Goal: Find specific page/section: Find specific page/section

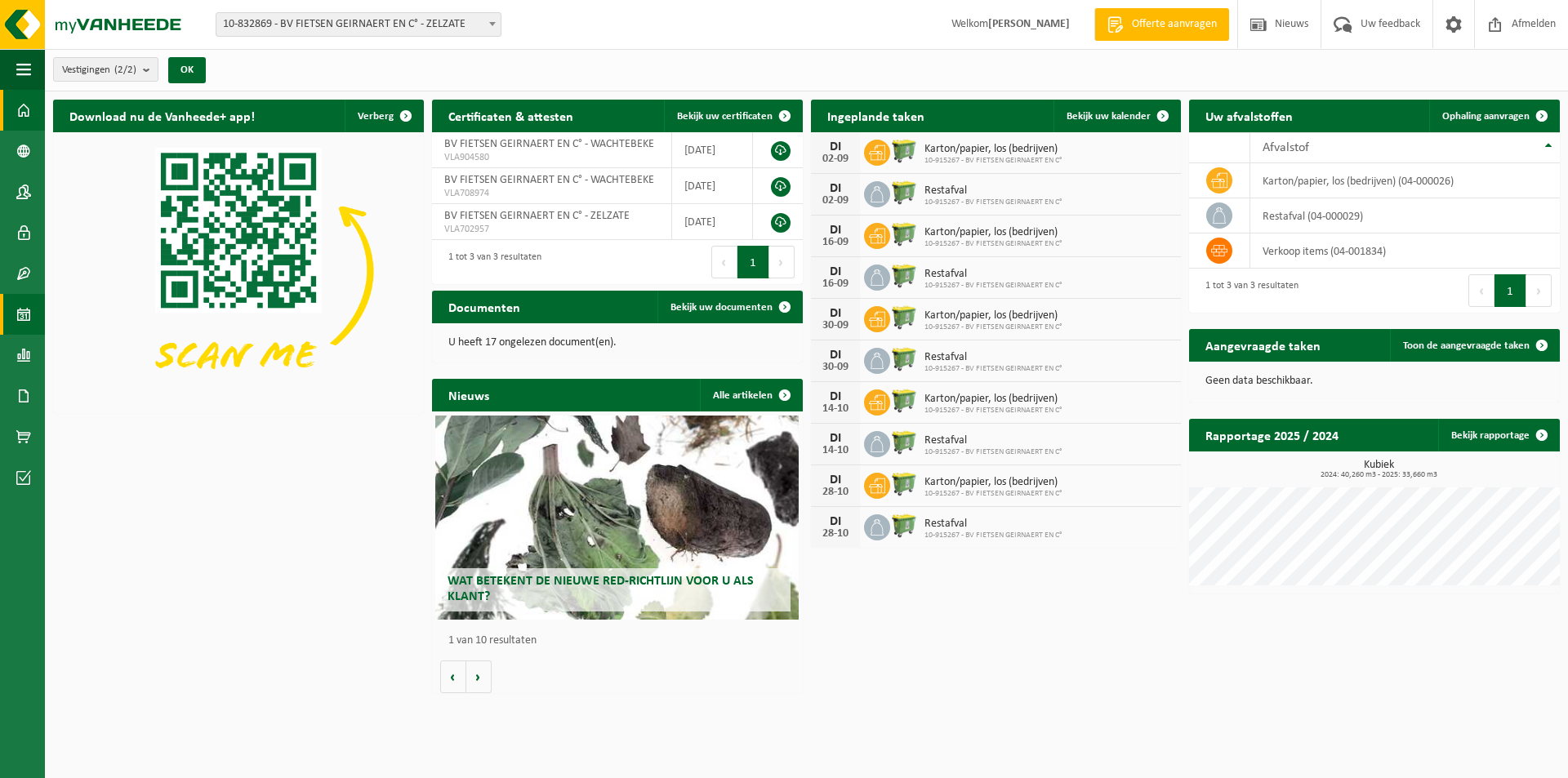
click at [22, 310] on span at bounding box center [23, 314] width 14 height 41
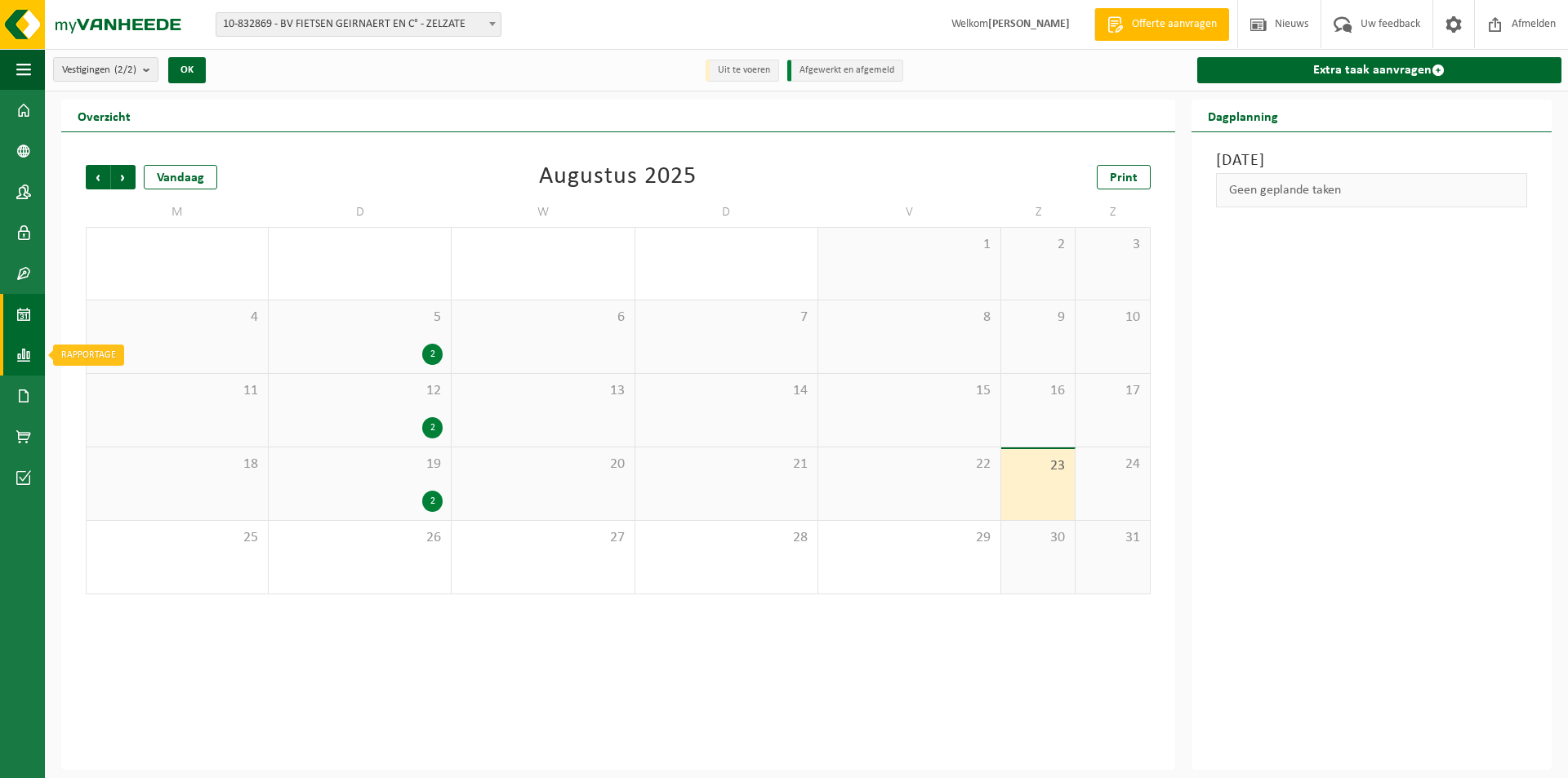
click at [29, 352] on span at bounding box center [23, 355] width 14 height 41
click at [116, 352] on span "In grafiekvorm" at bounding box center [131, 355] width 73 height 31
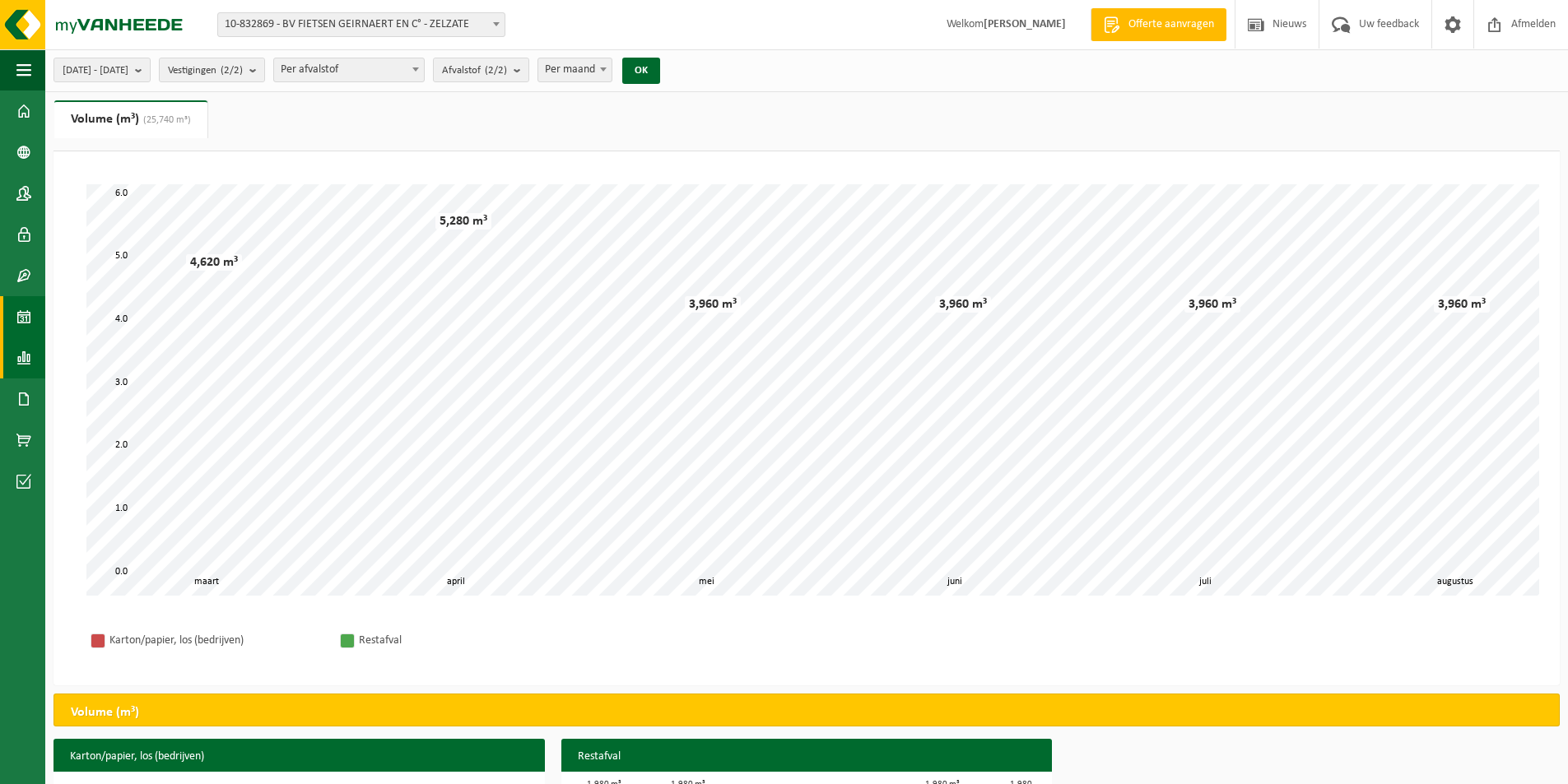
click at [31, 314] on span at bounding box center [23, 316] width 14 height 41
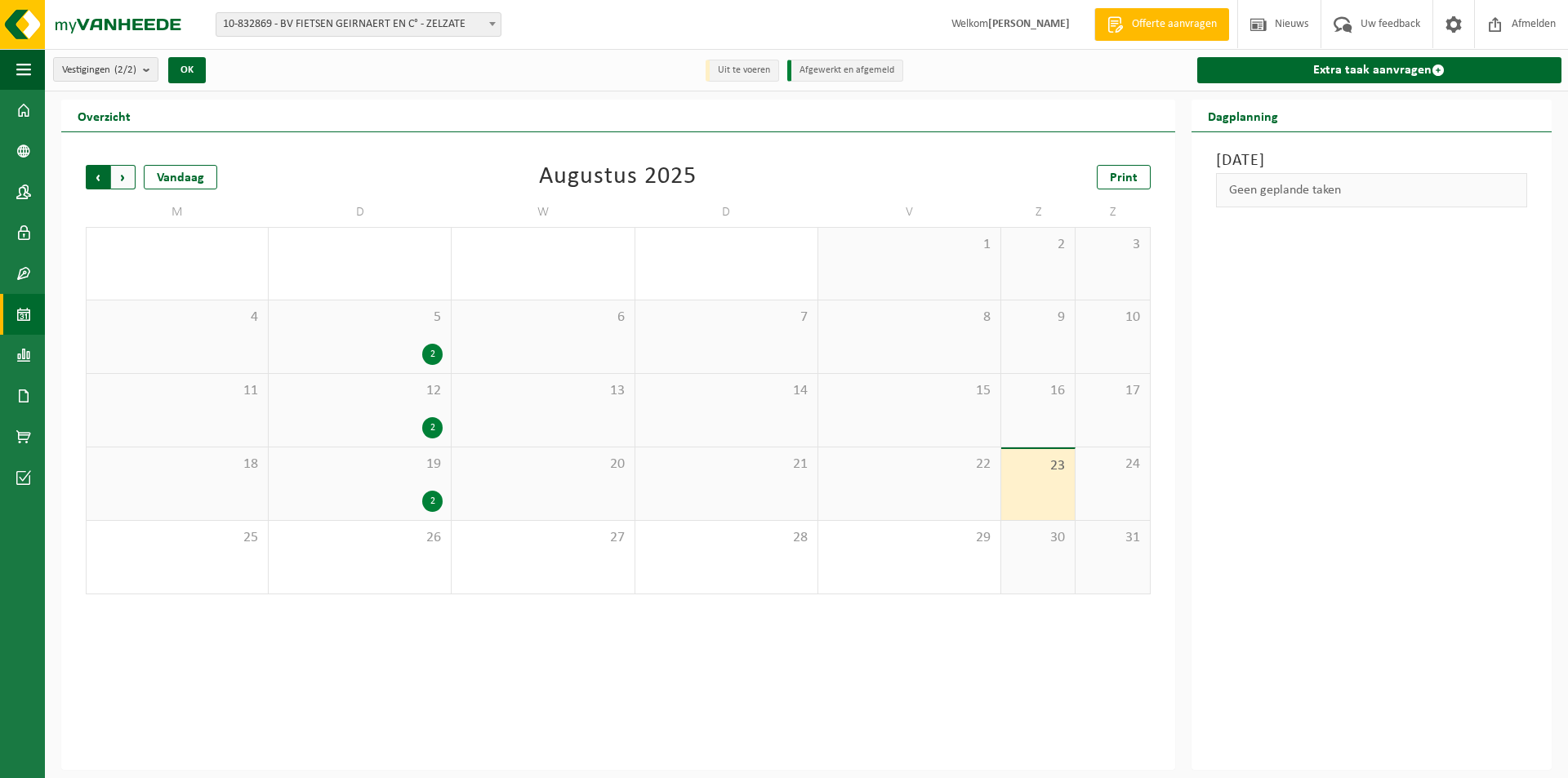
click at [133, 174] on span "Volgende" at bounding box center [124, 177] width 25 height 25
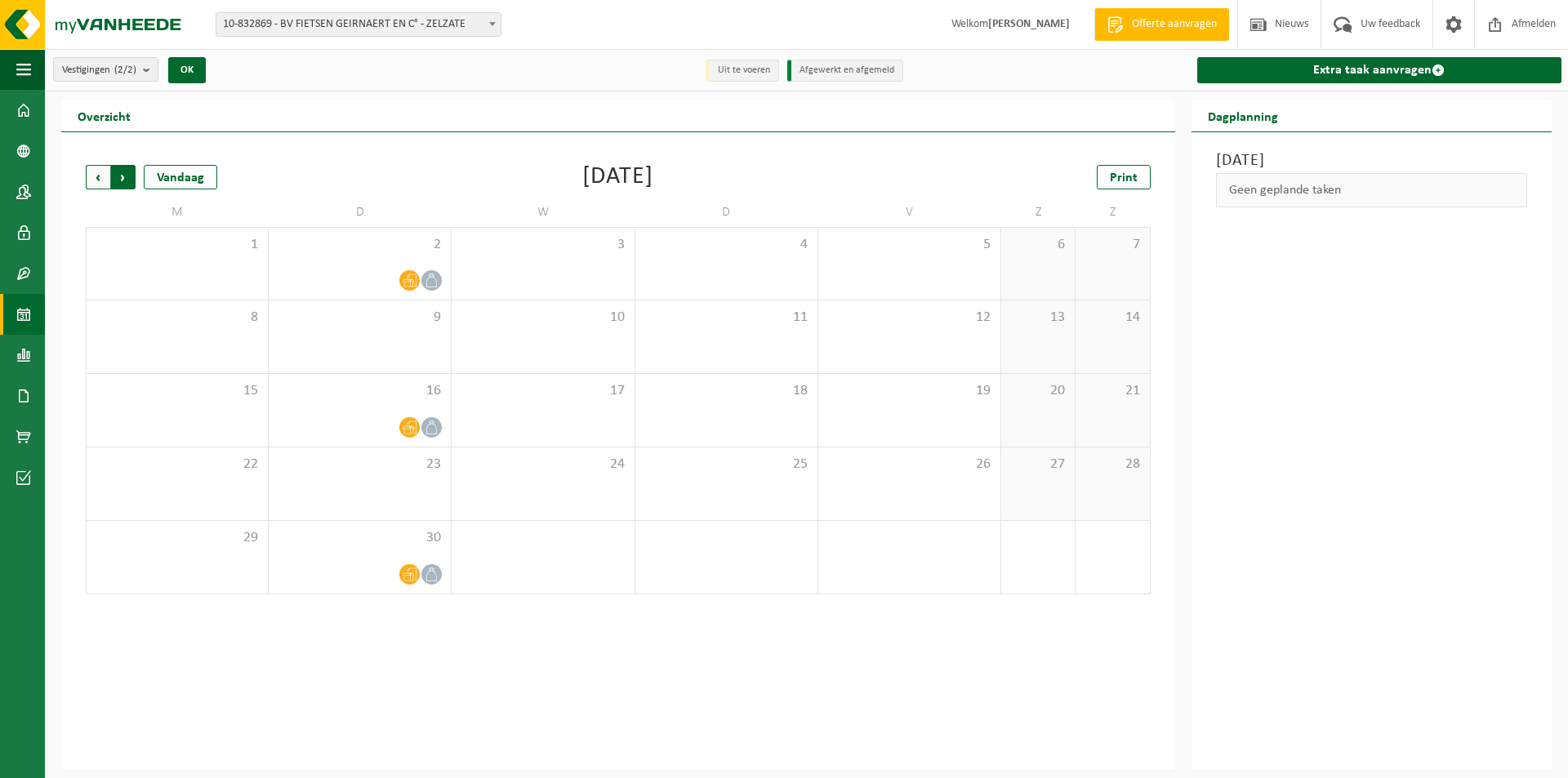
click at [103, 176] on span "Vorige" at bounding box center [98, 177] width 25 height 25
